Goal: Task Accomplishment & Management: Manage account settings

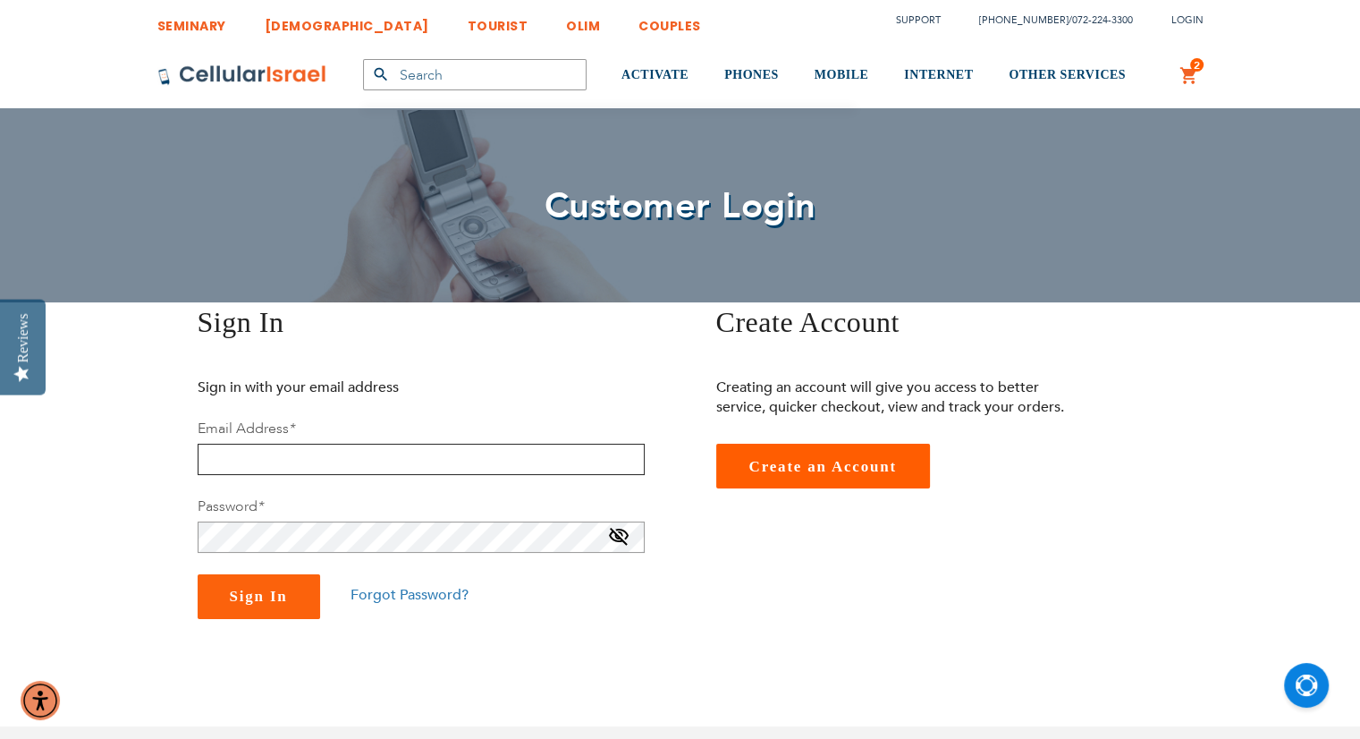
click at [325, 454] on input "email" at bounding box center [421, 458] width 447 height 31
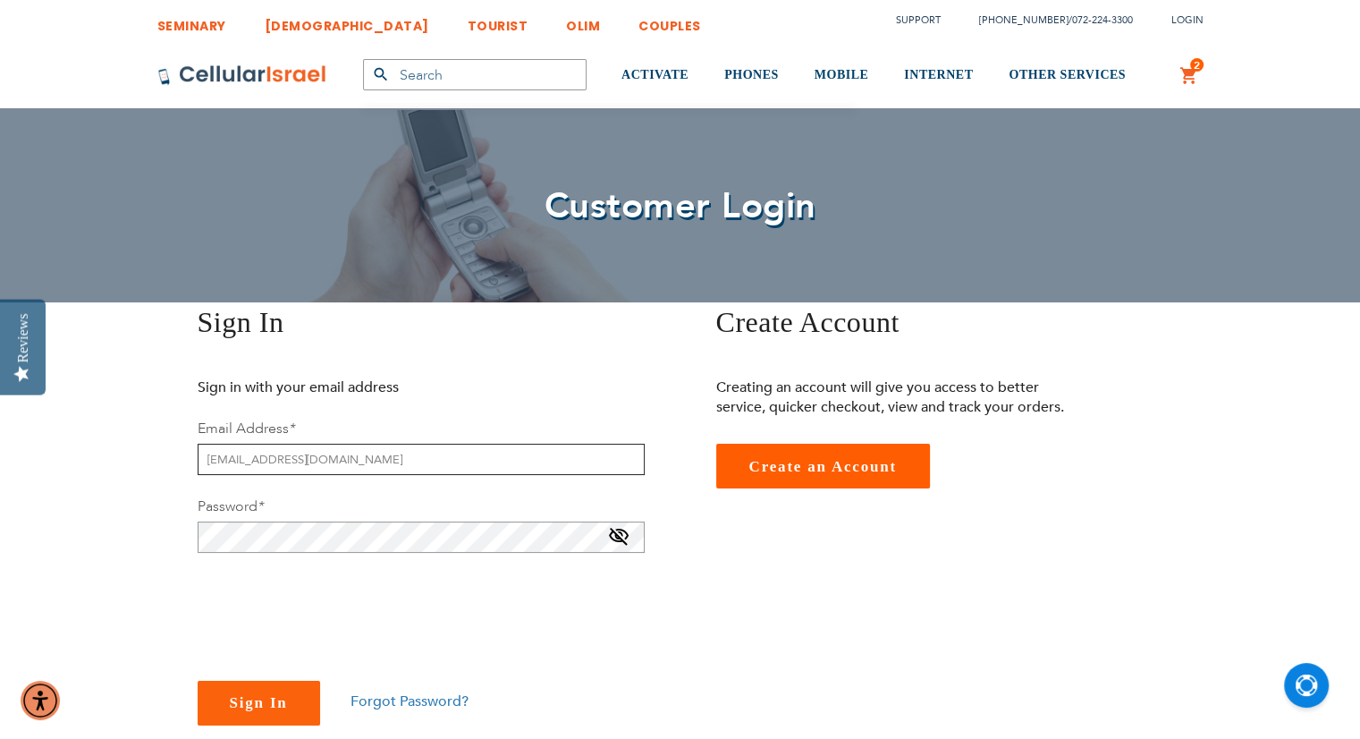
type input "[EMAIL_ADDRESS][DOMAIN_NAME]"
checkbox input "true"
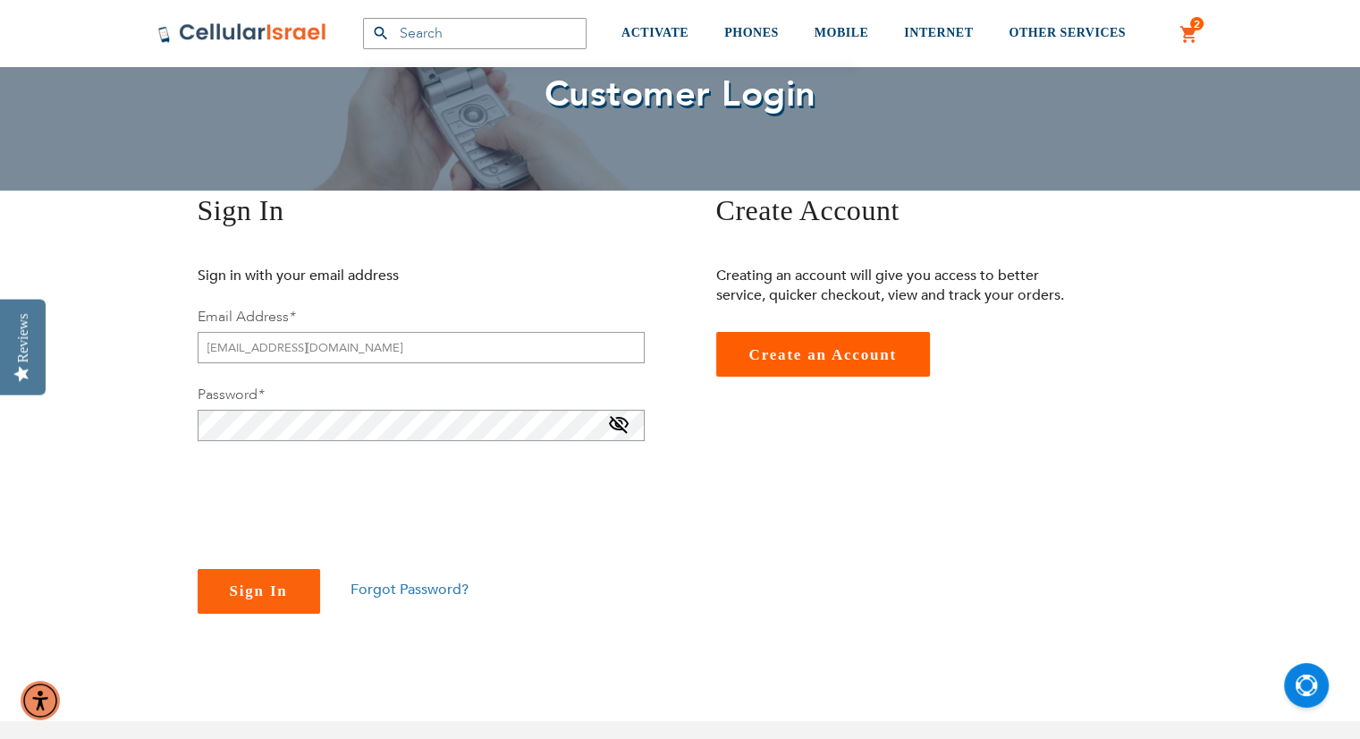
scroll to position [115, 0]
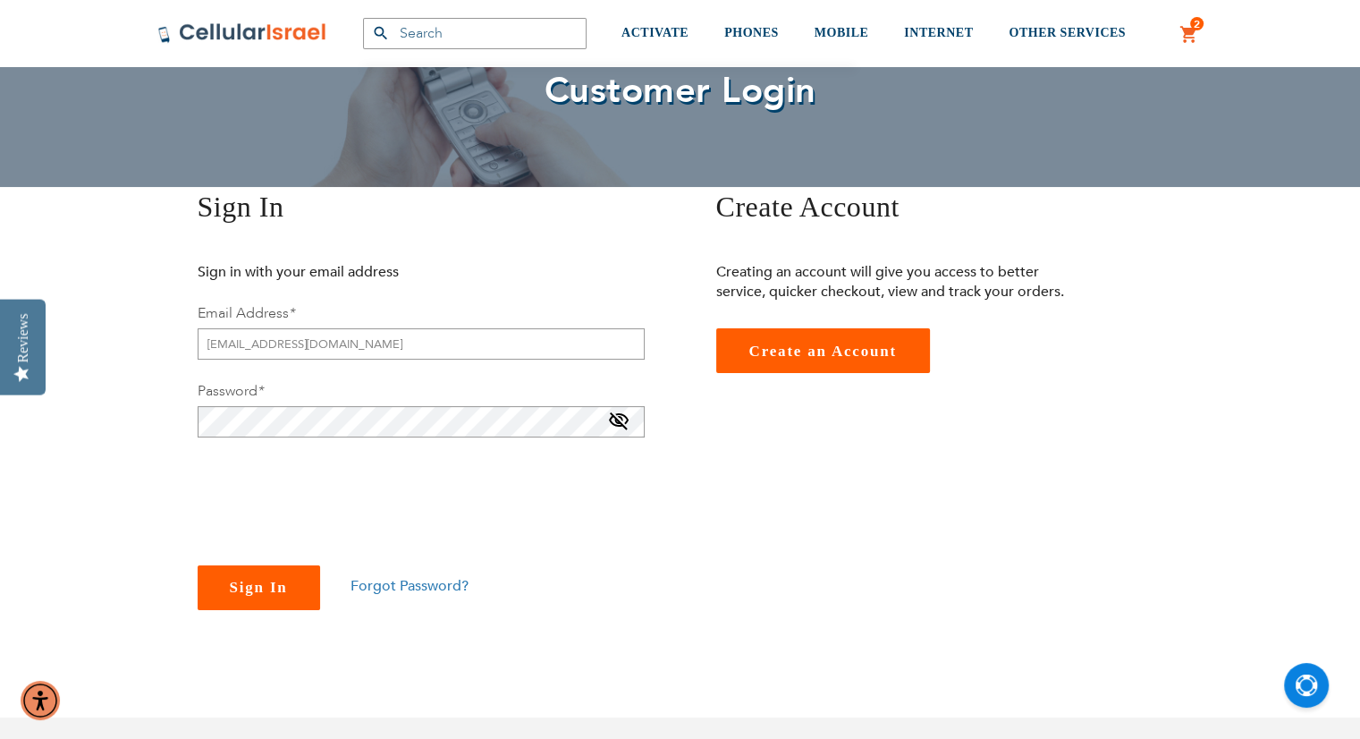
click at [286, 584] on span "Sign In" at bounding box center [259, 587] width 58 height 17
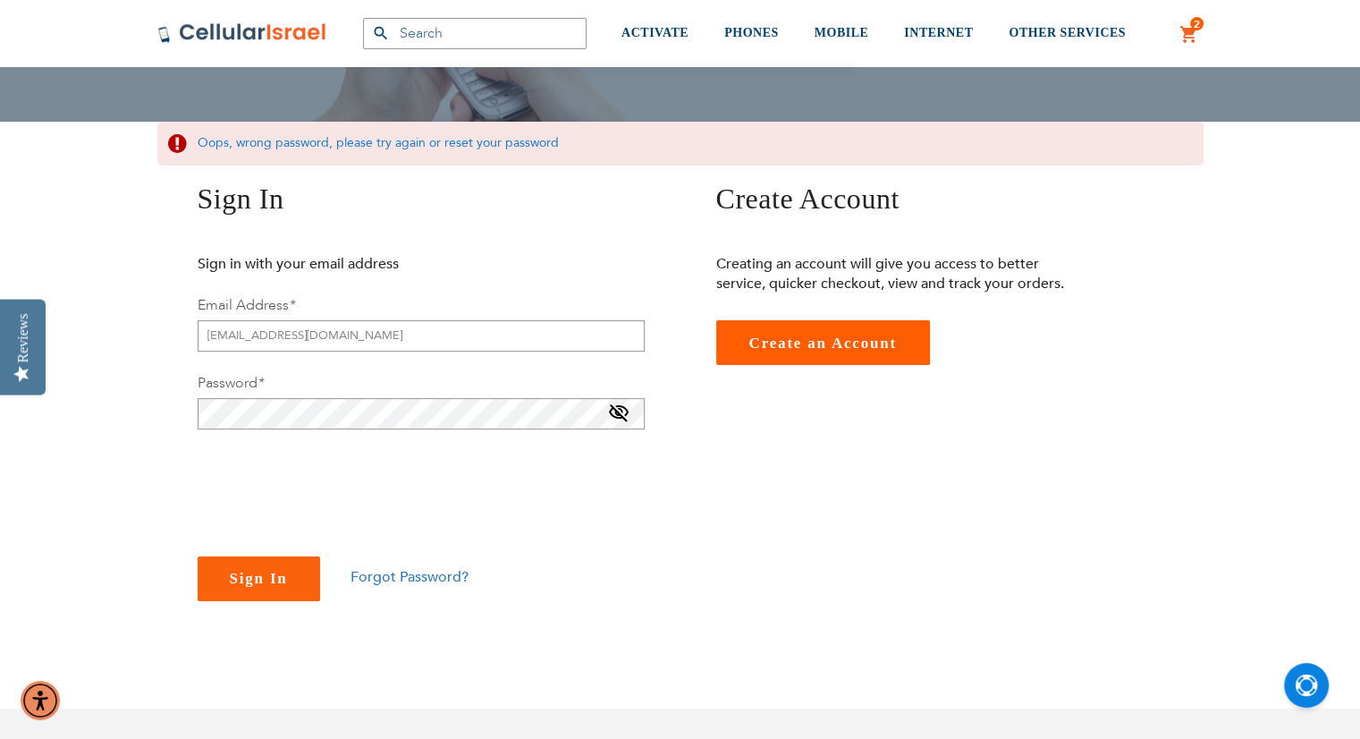
scroll to position [187, 0]
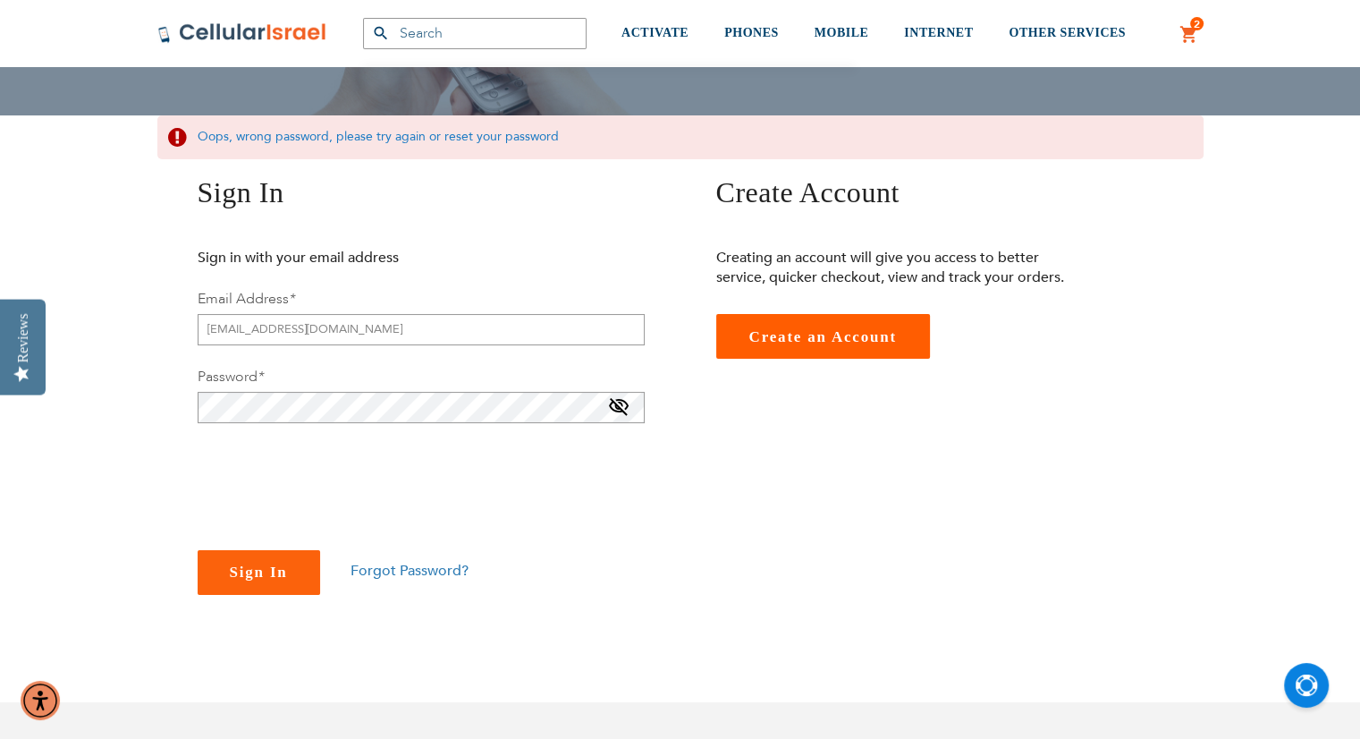
drag, startPoint x: 1373, startPoint y: 194, endPoint x: 1373, endPoint y: 276, distance: 82.3
click at [1359, 276] on html "The store will not work correctly in the case when cookies are disabled. SEMINA…" at bounding box center [680, 650] width 1360 height 1675
click at [435, 570] on span "Forgot Password?" at bounding box center [410, 571] width 118 height 20
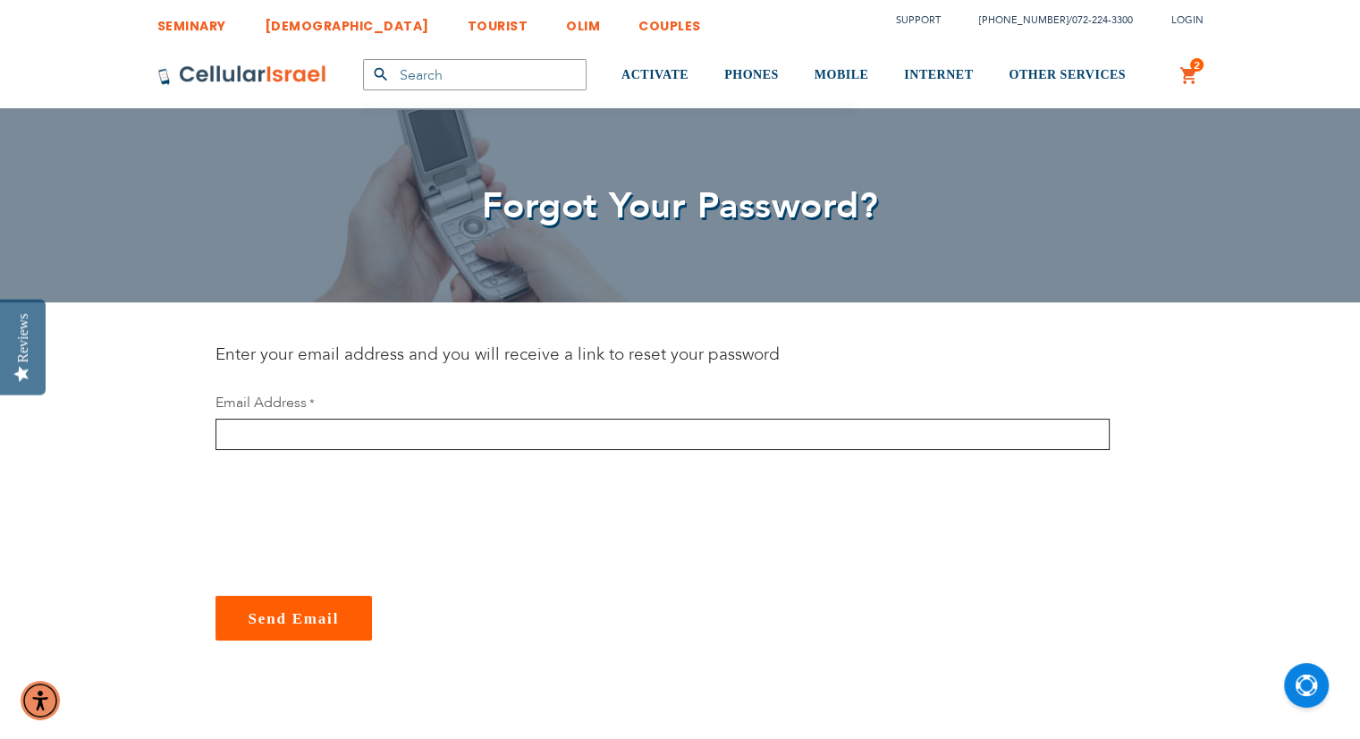
click at [366, 432] on input "email" at bounding box center [662, 433] width 894 height 31
type input "[EMAIL_ADDRESS][DOMAIN_NAME]"
checkbox input "true"
click at [297, 604] on button "Send Email" at bounding box center [293, 617] width 157 height 45
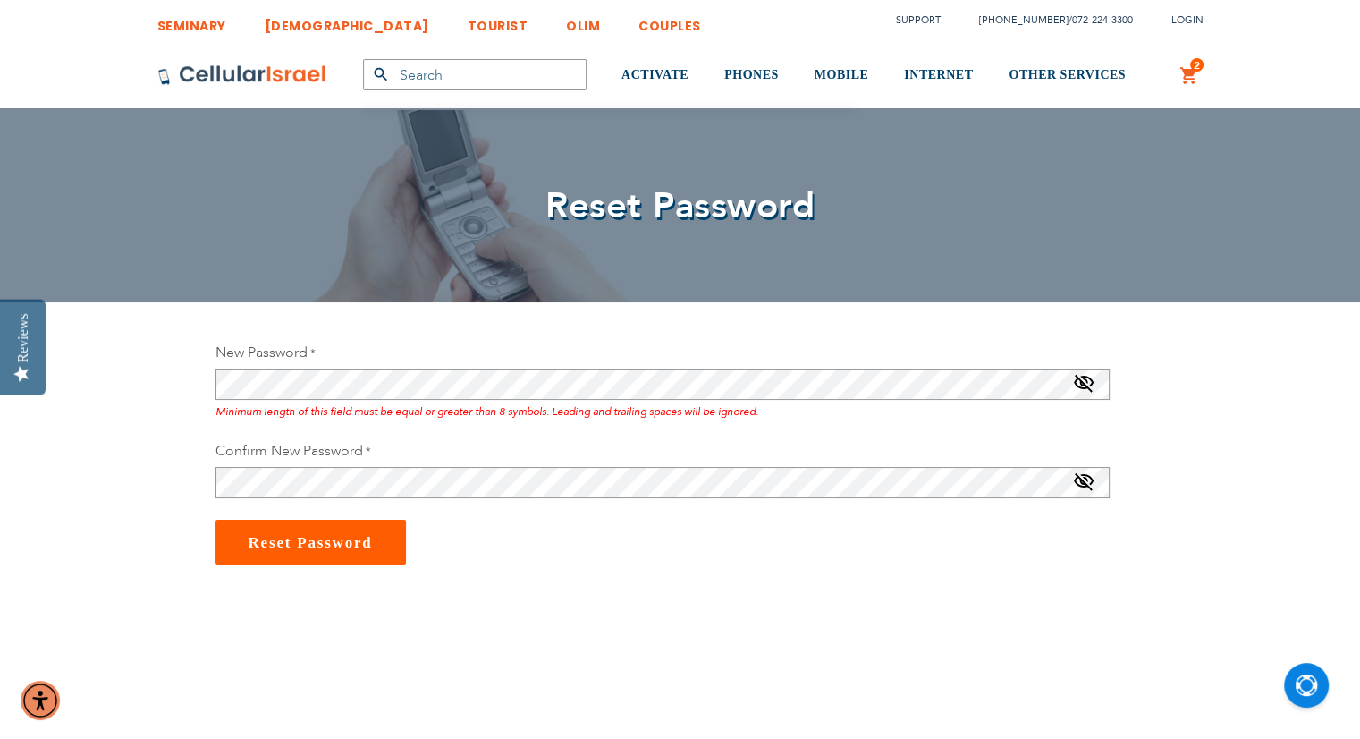
click at [522, 589] on section "New Password Minimum length of this field must be equal or greater than 8 symbo…" at bounding box center [680, 521] width 957 height 358
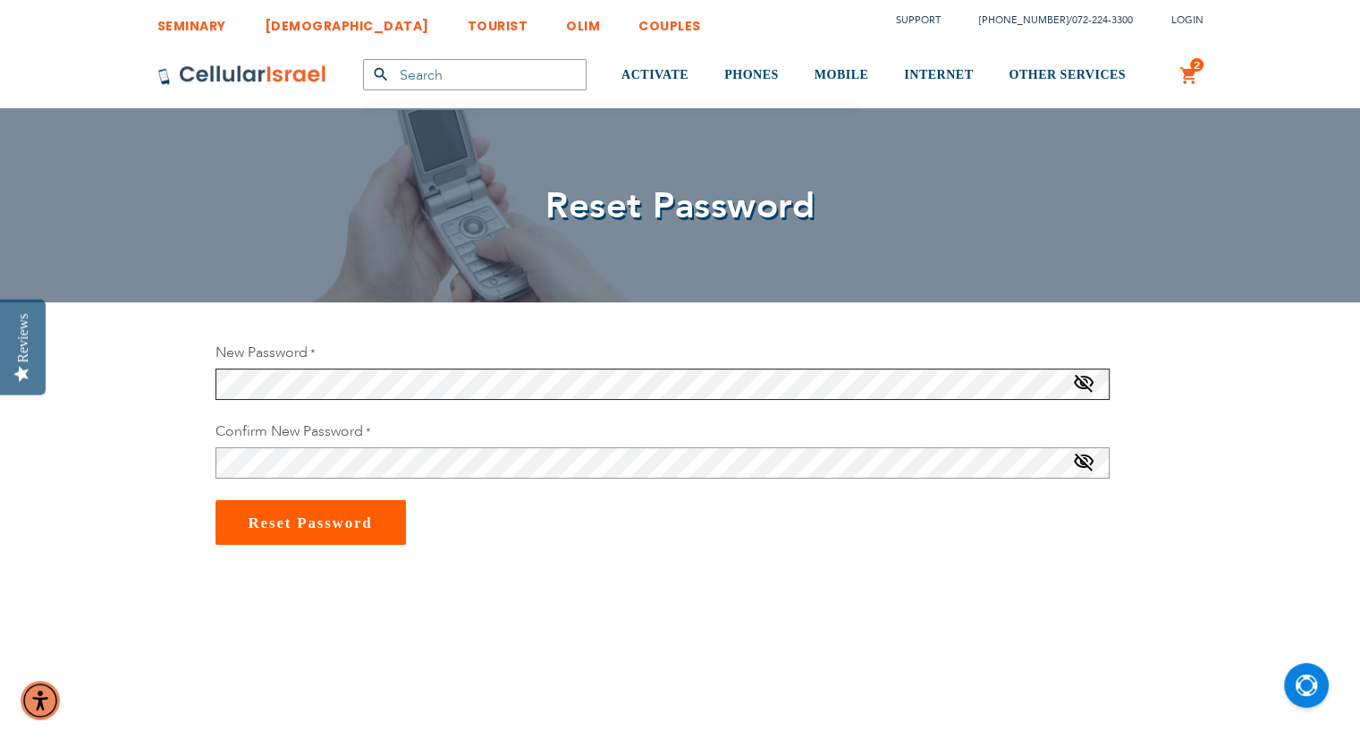
click at [202, 384] on div "New Password Password Strength: Strong Confirm New Password Reset Password" at bounding box center [680, 443] width 957 height 202
click at [280, 528] on span "Reset Password" at bounding box center [311, 522] width 124 height 17
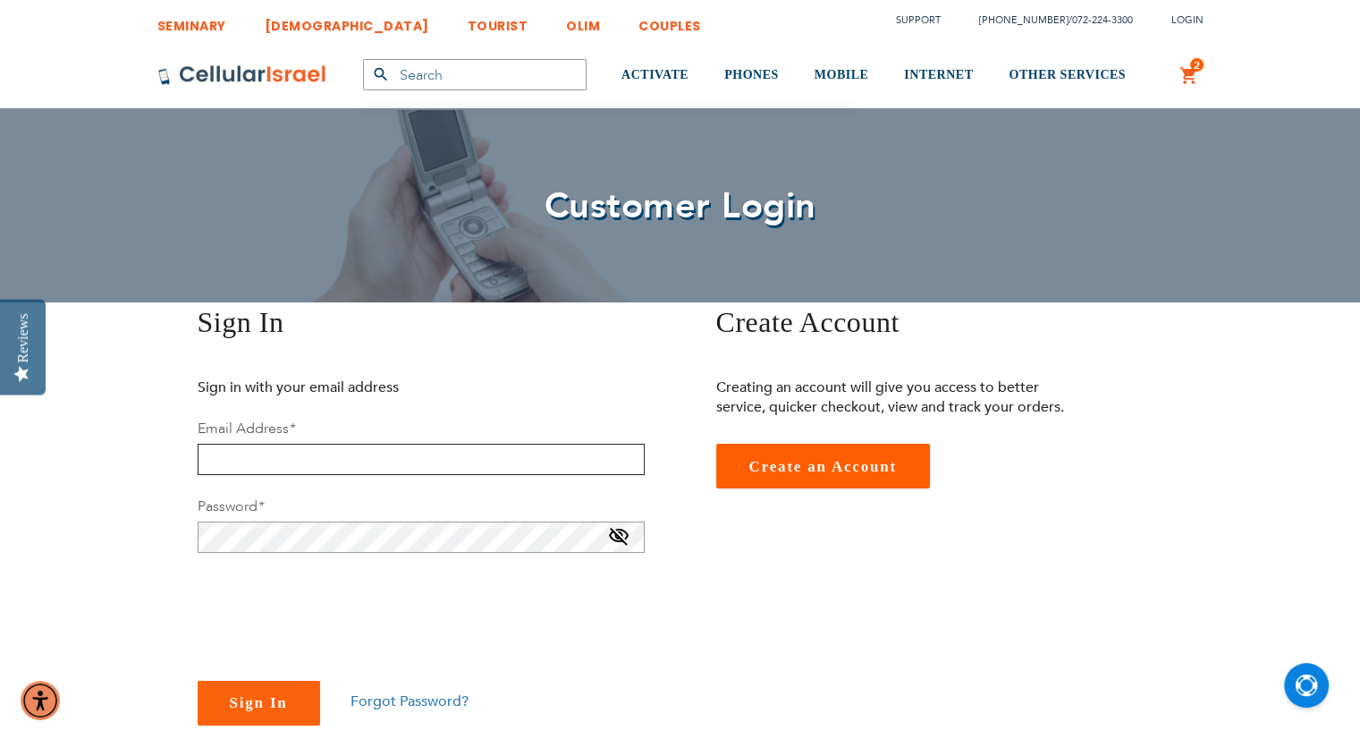
click at [425, 460] on input "email" at bounding box center [421, 458] width 447 height 31
click at [350, 469] on input "email" at bounding box center [421, 458] width 447 height 31
type input "[EMAIL_ADDRESS][DOMAIN_NAME]"
checkbox input "true"
click at [291, 700] on button "Sign In" at bounding box center [259, 702] width 122 height 45
